Goal: Task Accomplishment & Management: Manage account settings

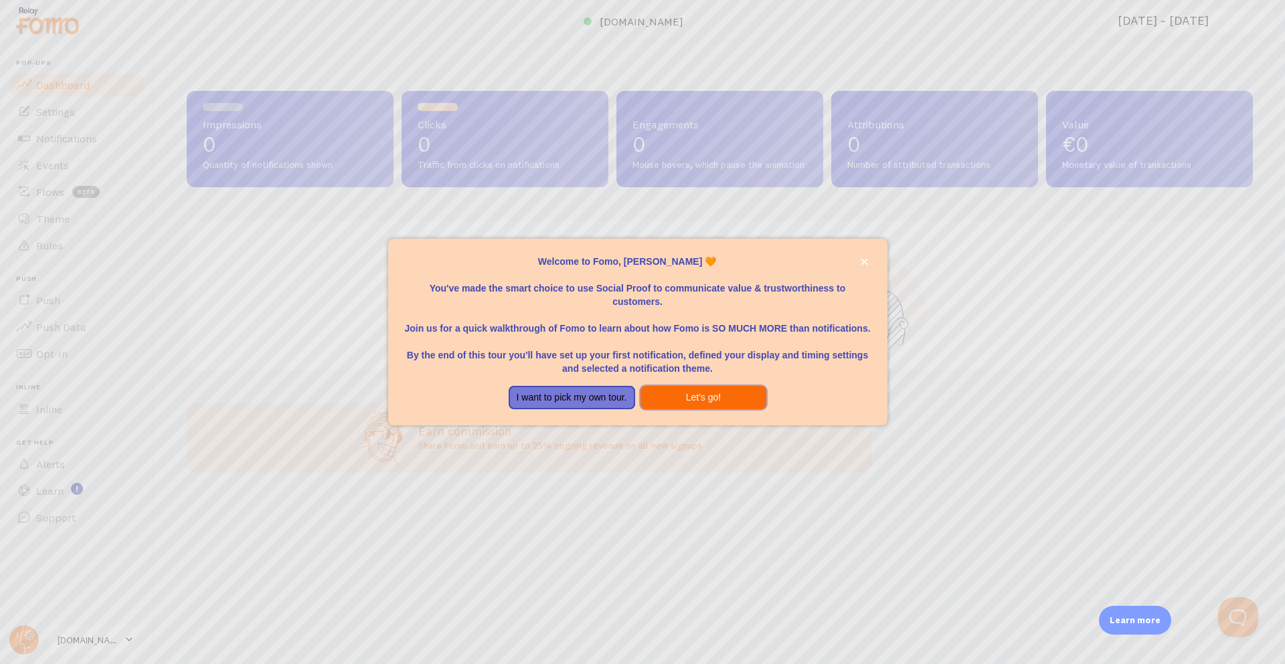
click at [682, 395] on button "Let's go!" at bounding box center [703, 398] width 126 height 24
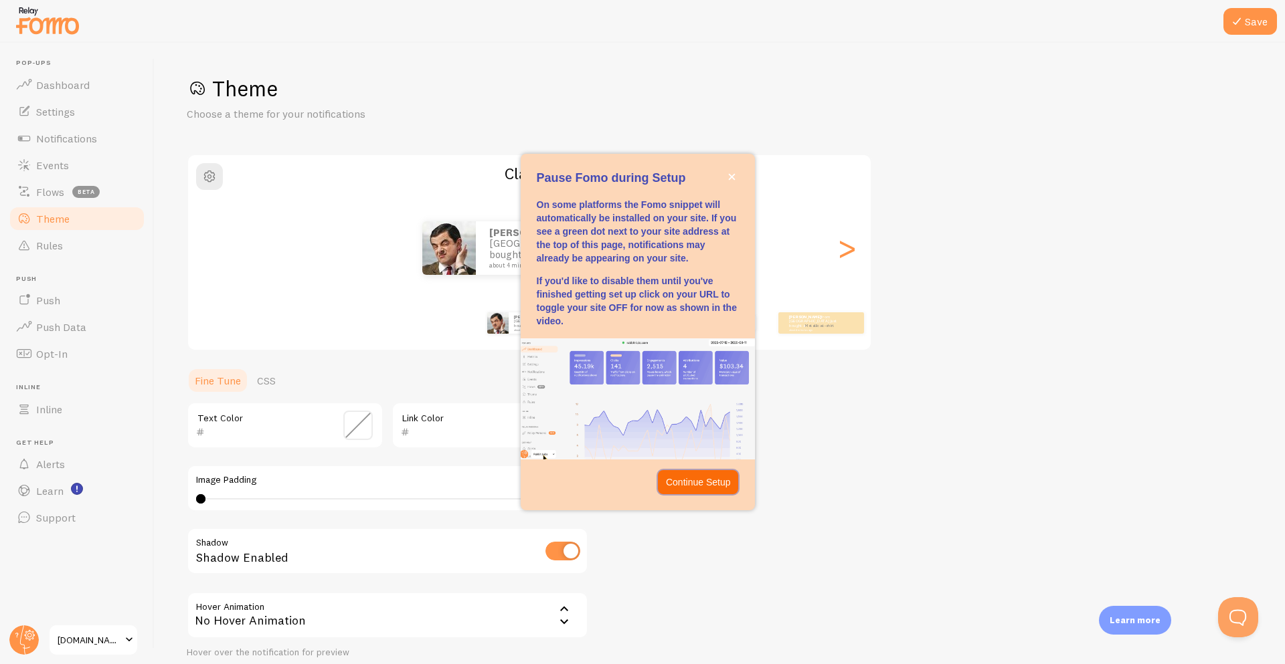
click at [691, 478] on p "Continue Setup" at bounding box center [698, 482] width 65 height 13
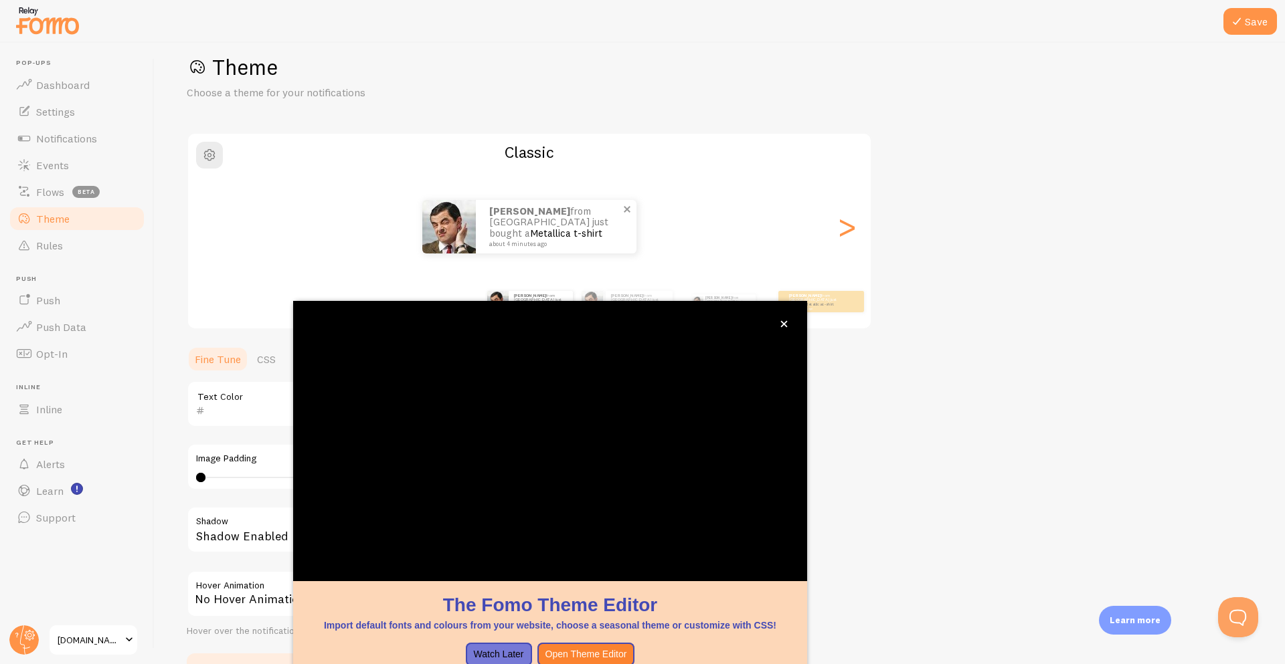
scroll to position [27, 0]
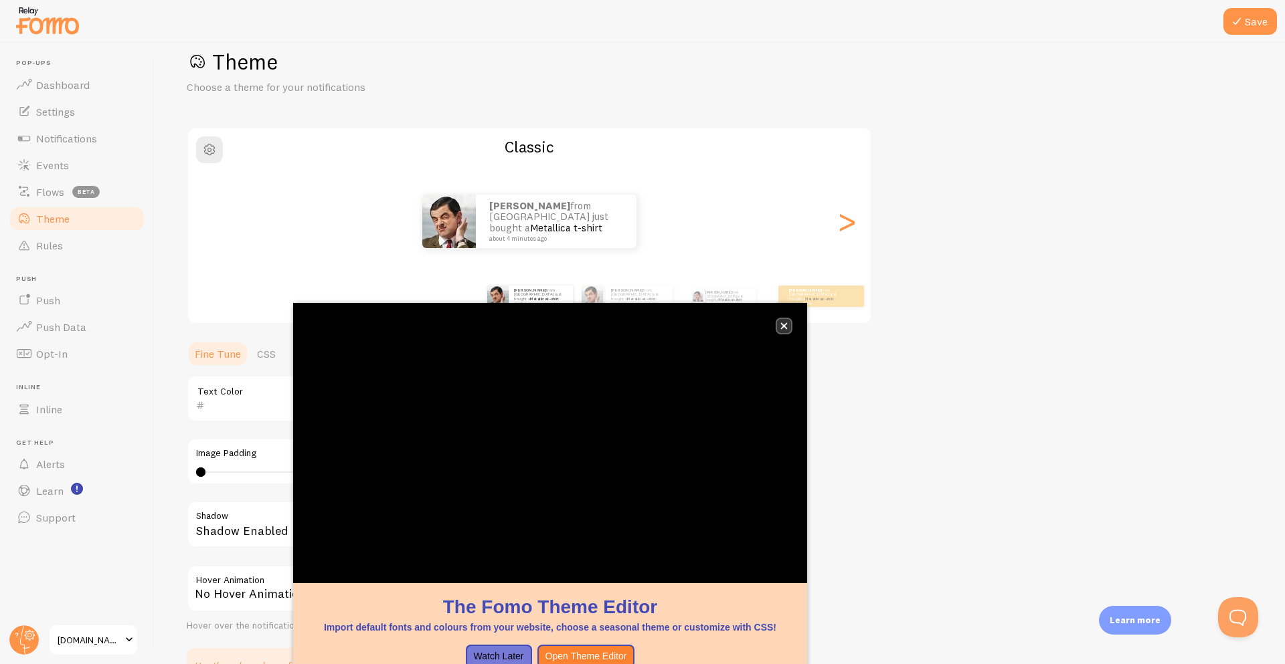
click at [785, 323] on icon "close," at bounding box center [783, 326] width 7 height 7
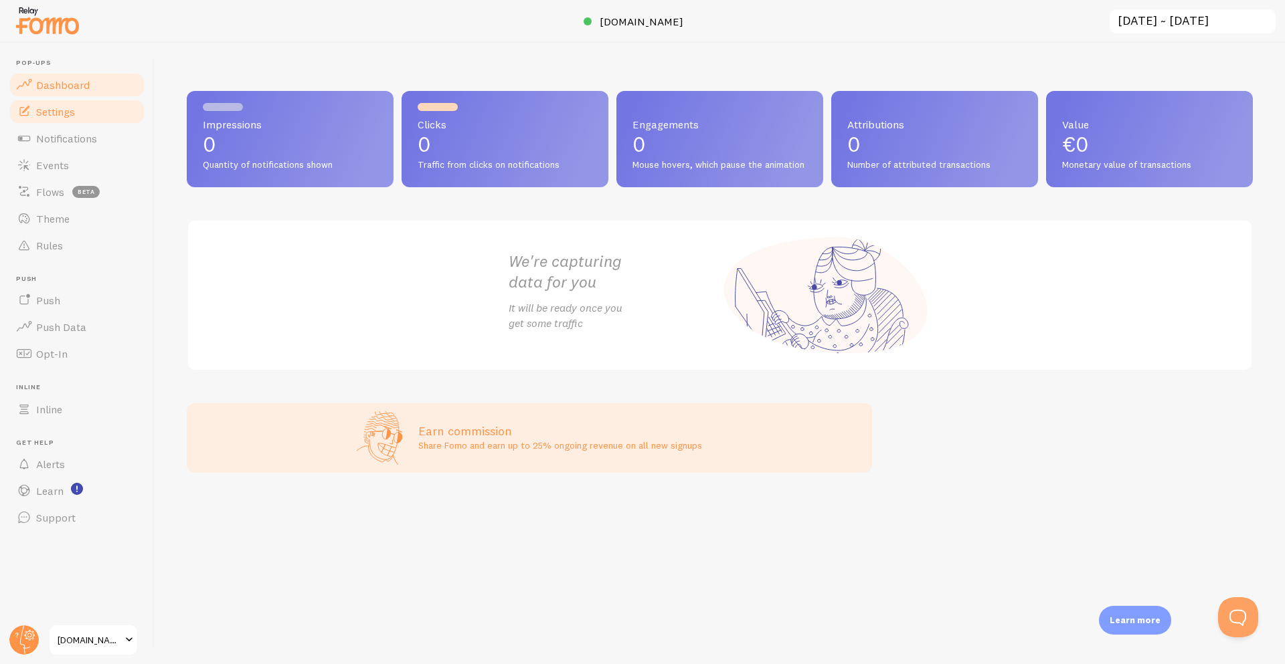
click at [56, 105] on span "Settings" at bounding box center [55, 111] width 39 height 13
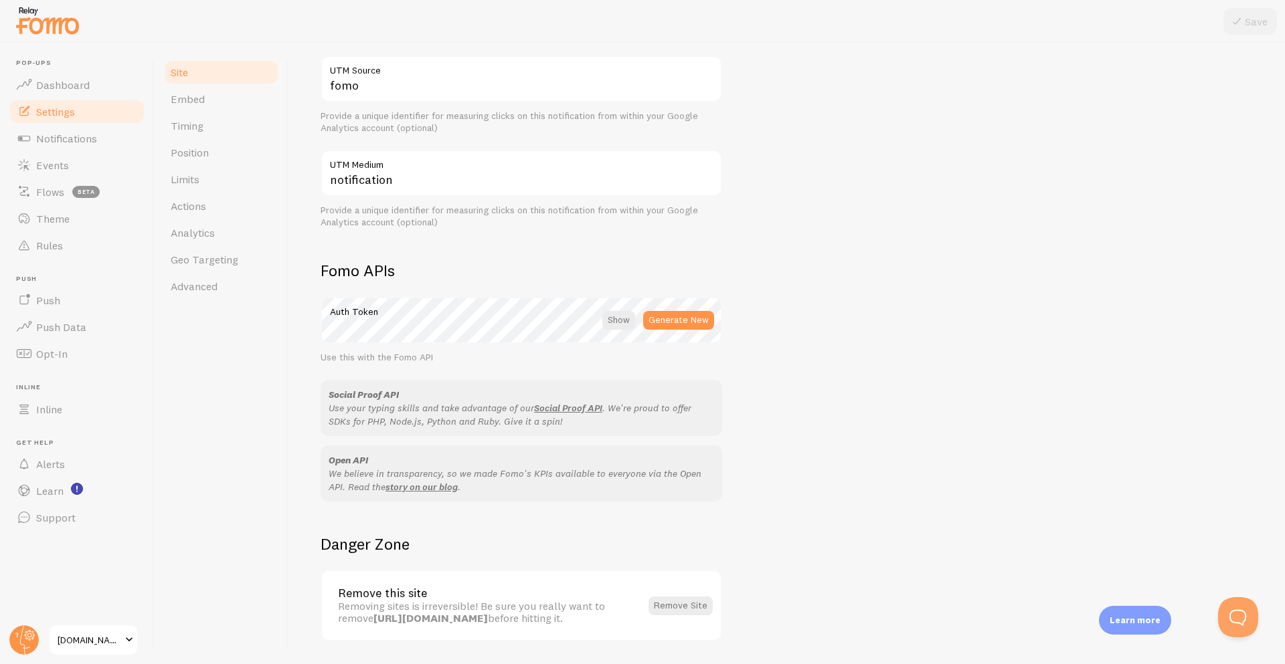
scroll to position [514, 0]
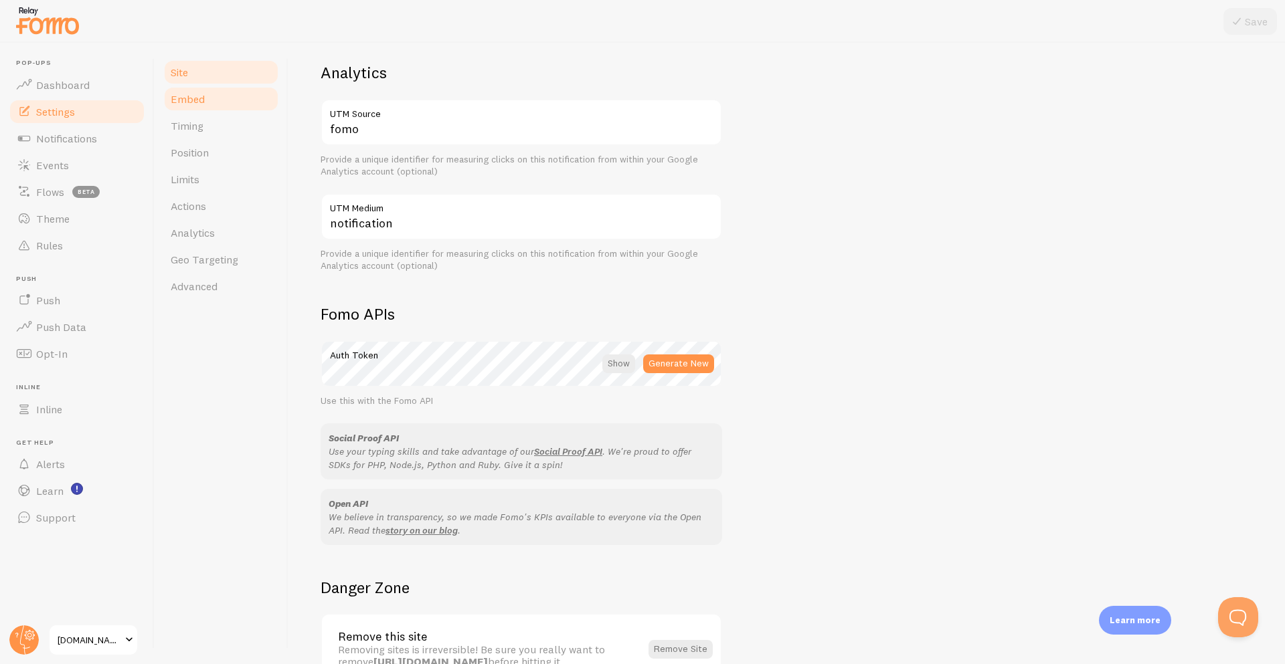
click at [206, 100] on link "Embed" at bounding box center [221, 99] width 117 height 27
